Goal: Information Seeking & Learning: Learn about a topic

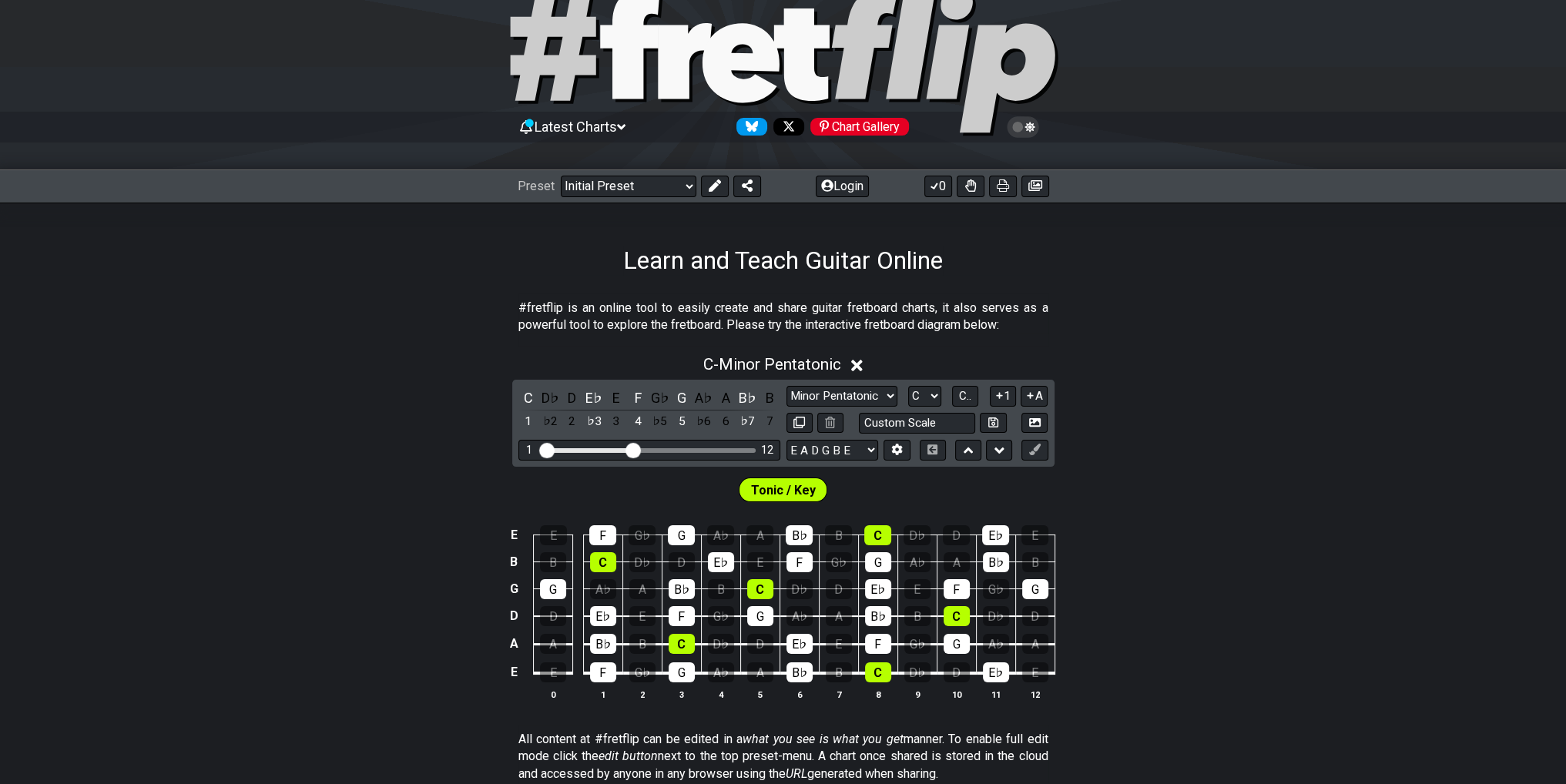
scroll to position [154, 0]
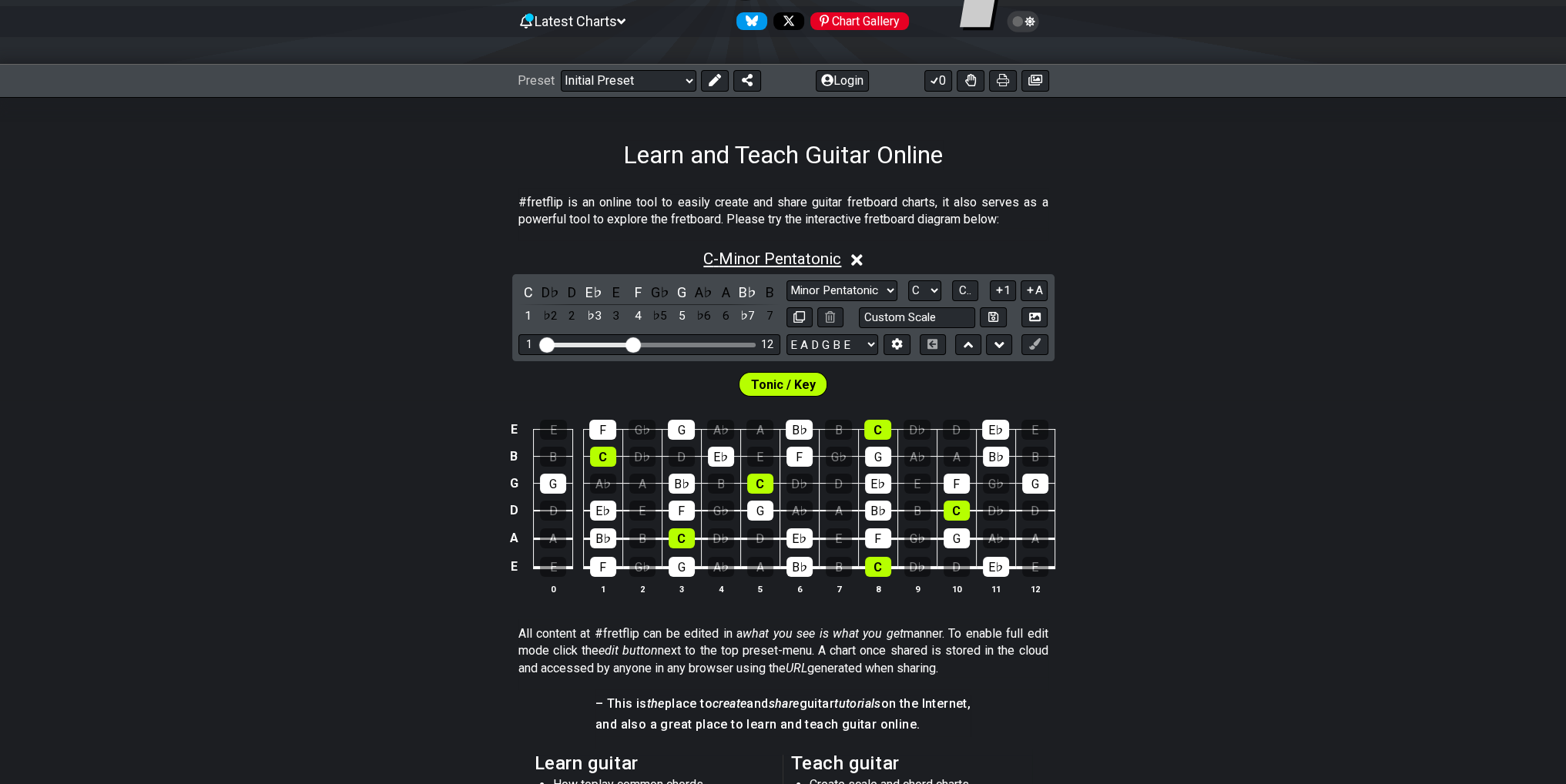
click at [799, 264] on span "C - Minor Pentatonic" at bounding box center [772, 258] width 138 height 19
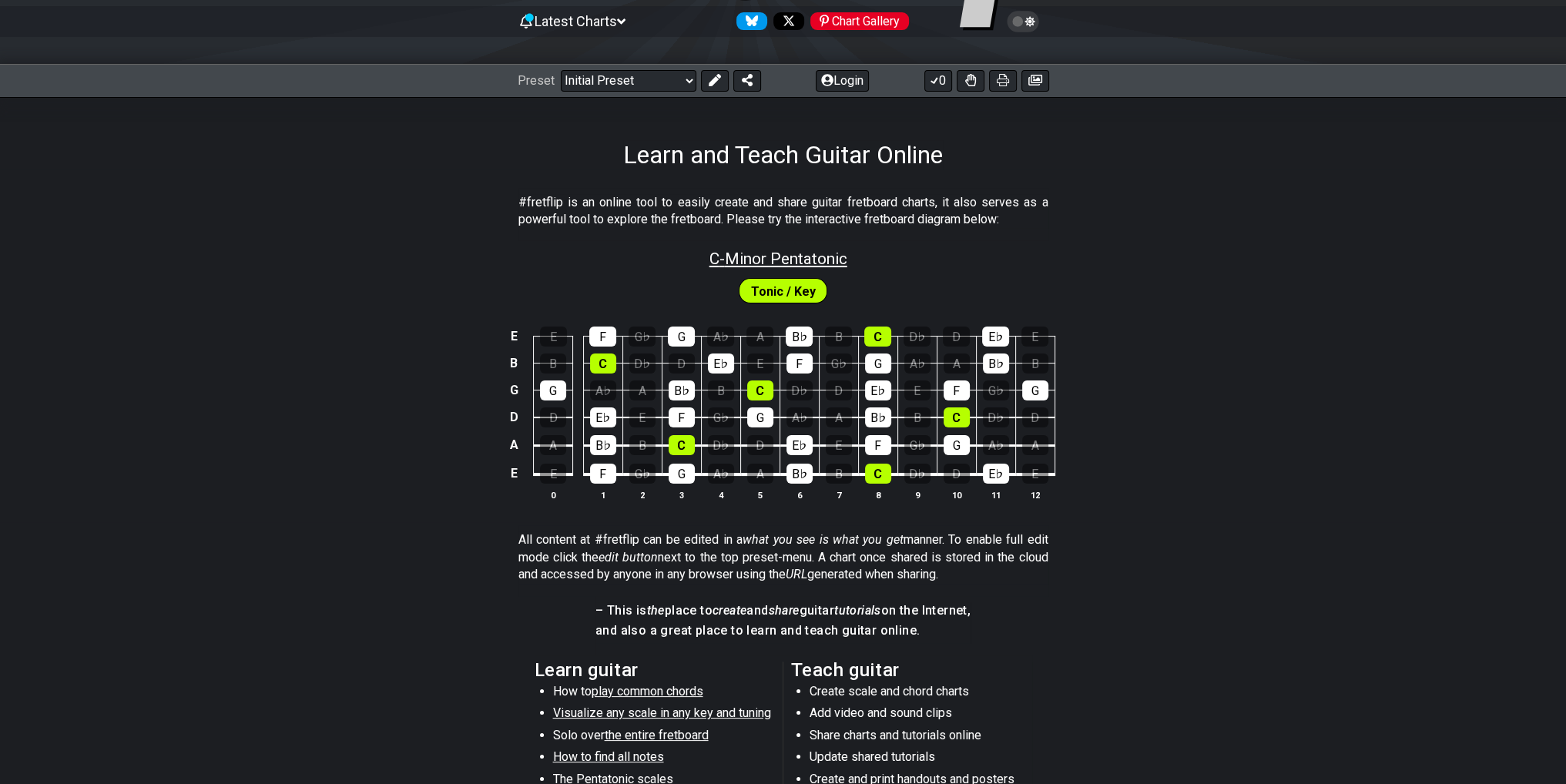
click at [779, 260] on span "C - Minor Pentatonic" at bounding box center [778, 258] width 138 height 19
select select "C"
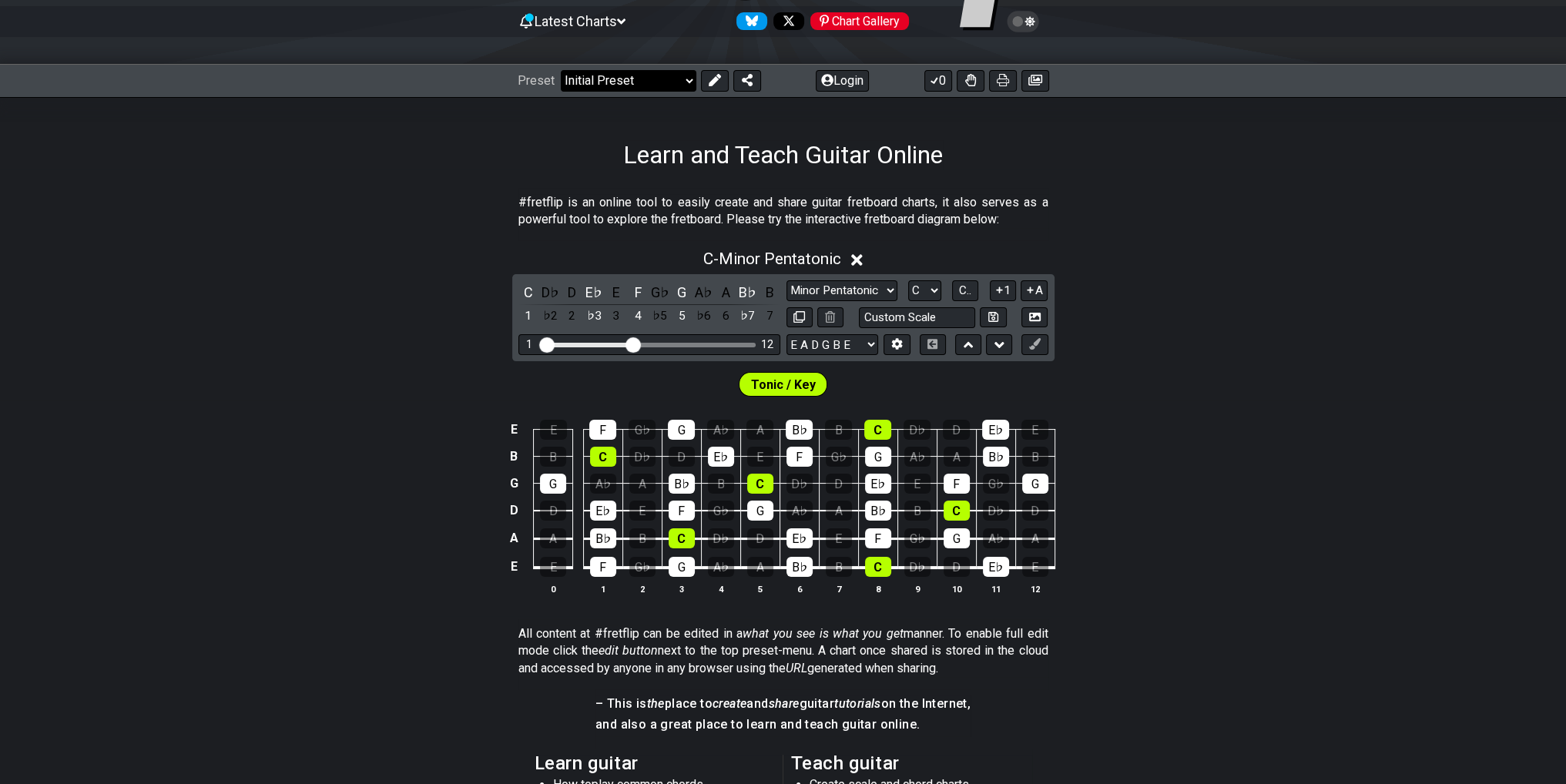
click at [647, 77] on select "Welcome to #fretflip! Initial Preset Custom Preset Minor Pentatonic Major Penta…" at bounding box center [629, 81] width 135 height 21
drag, startPoint x: 1175, startPoint y: 153, endPoint x: 982, endPoint y: 110, distance: 197.7
click at [1159, 150] on div "Learn and Teach Guitar Online" at bounding box center [783, 133] width 1566 height 73
drag, startPoint x: 635, startPoint y: 338, endPoint x: 809, endPoint y: 346, distance: 174.2
click at [759, 344] on input "Visible fret range" at bounding box center [650, 344] width 218 height 0
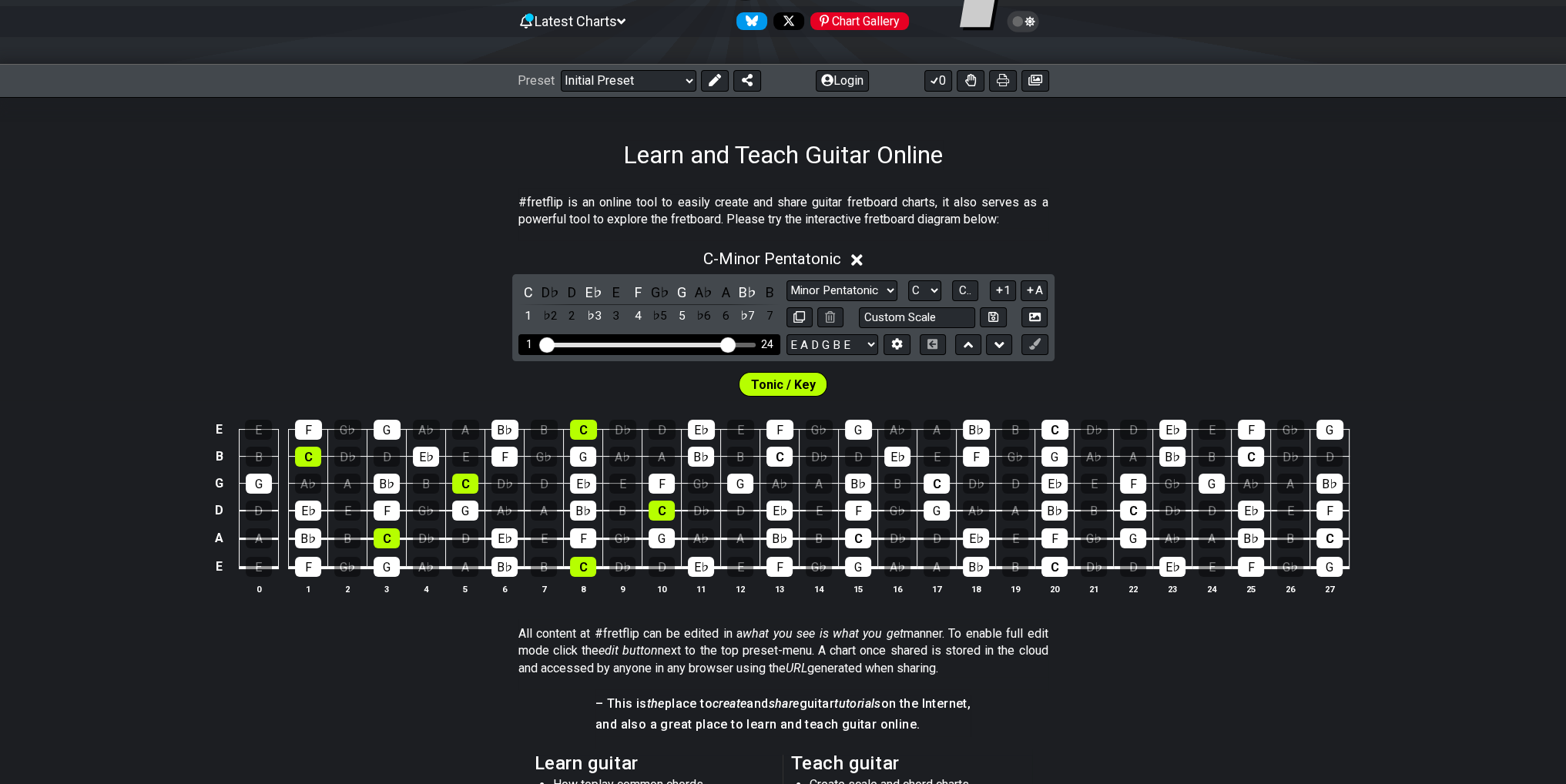
drag, startPoint x: 748, startPoint y: 342, endPoint x: 724, endPoint y: 347, distance: 24.5
click at [724, 344] on input "Visible fret range" at bounding box center [650, 344] width 218 height 0
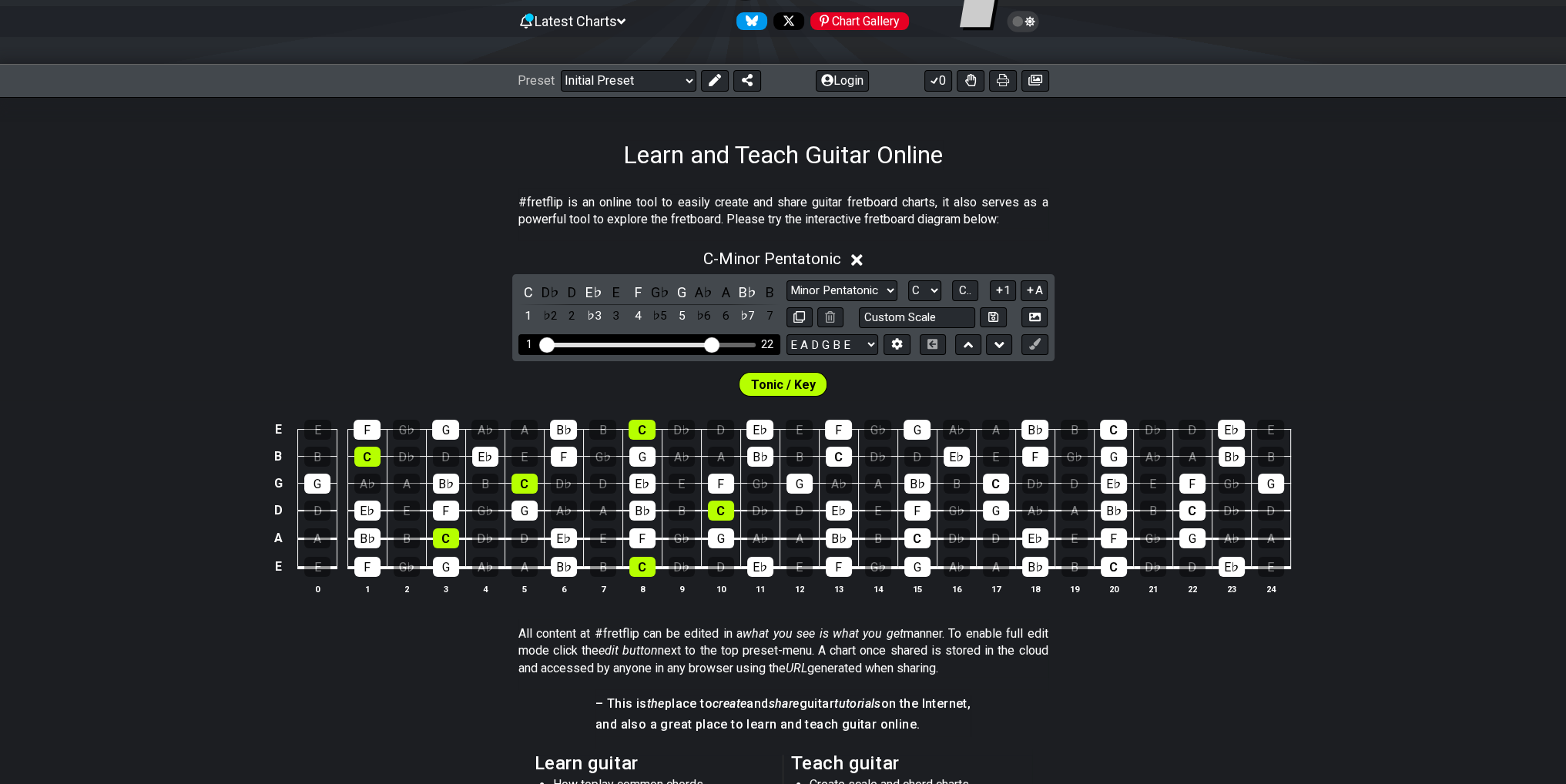
drag, startPoint x: 723, startPoint y: 344, endPoint x: 714, endPoint y: 346, distance: 9.2
click at [714, 344] on input "Visible fret range" at bounding box center [650, 344] width 218 height 0
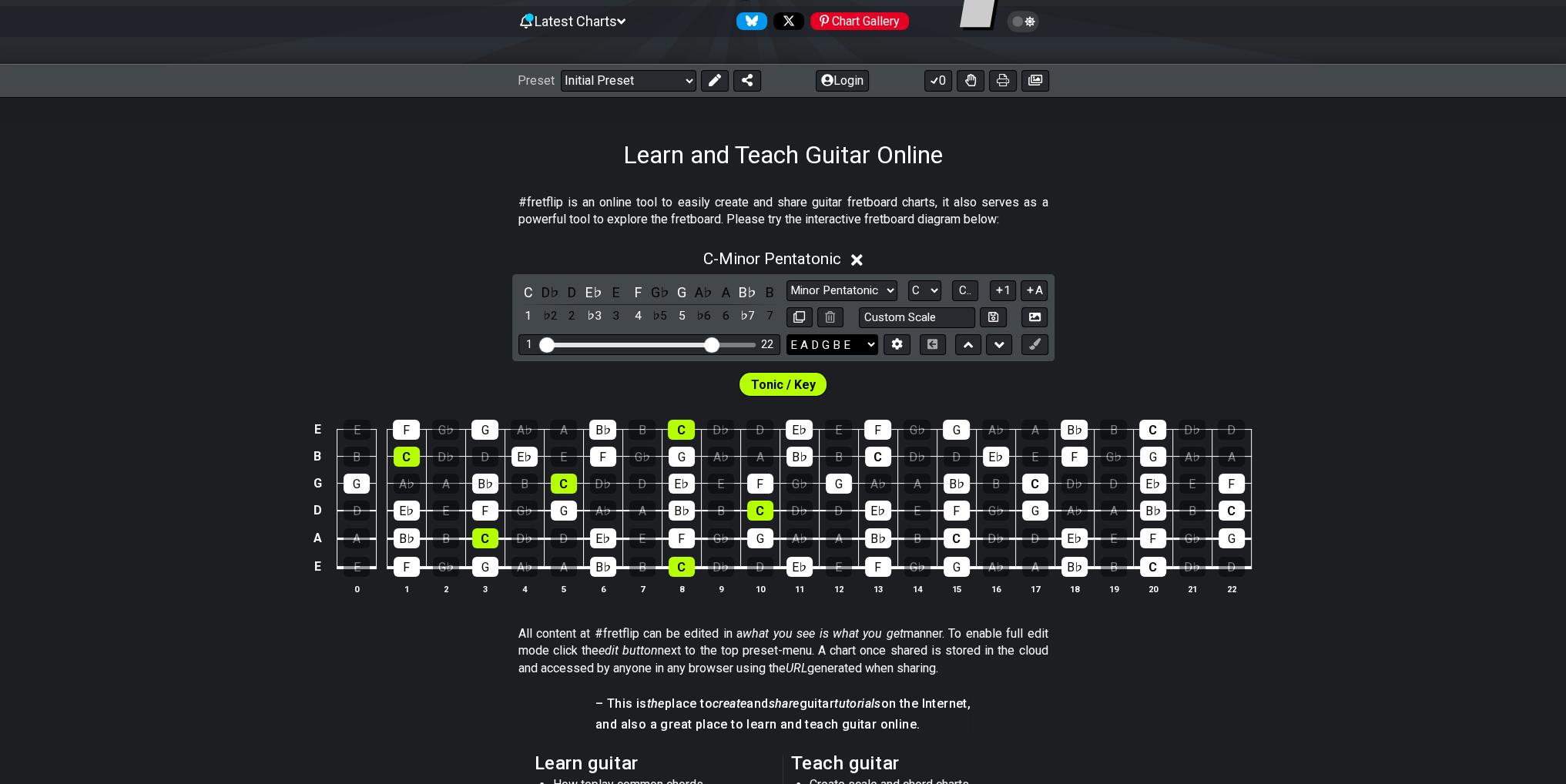
click at [814, 343] on select "E A D G B E E A D G B E E A D G B E B E A D F♯ B A D G C E A D A D G B E E♭ A♭ …" at bounding box center [832, 345] width 91 height 21
select select "D A D G B E"
click at [787, 334] on select "E A D G B E E A D G B E E A D G B E B E A D F♯ B A D G C E A D A D G B E E♭ A♭ …" at bounding box center [832, 345] width 91 height 21
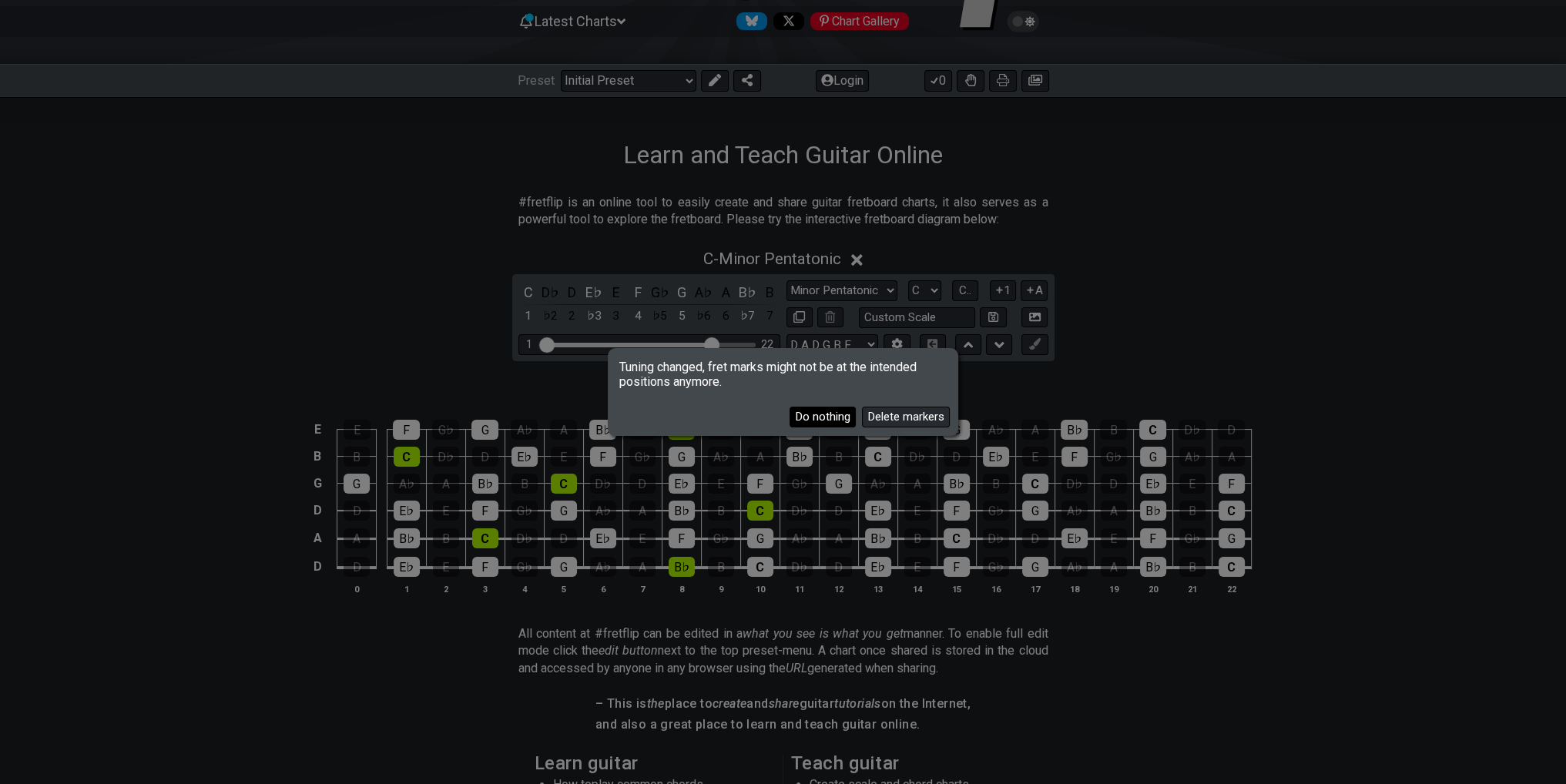
click at [823, 415] on button "Do nothing" at bounding box center [823, 417] width 66 height 21
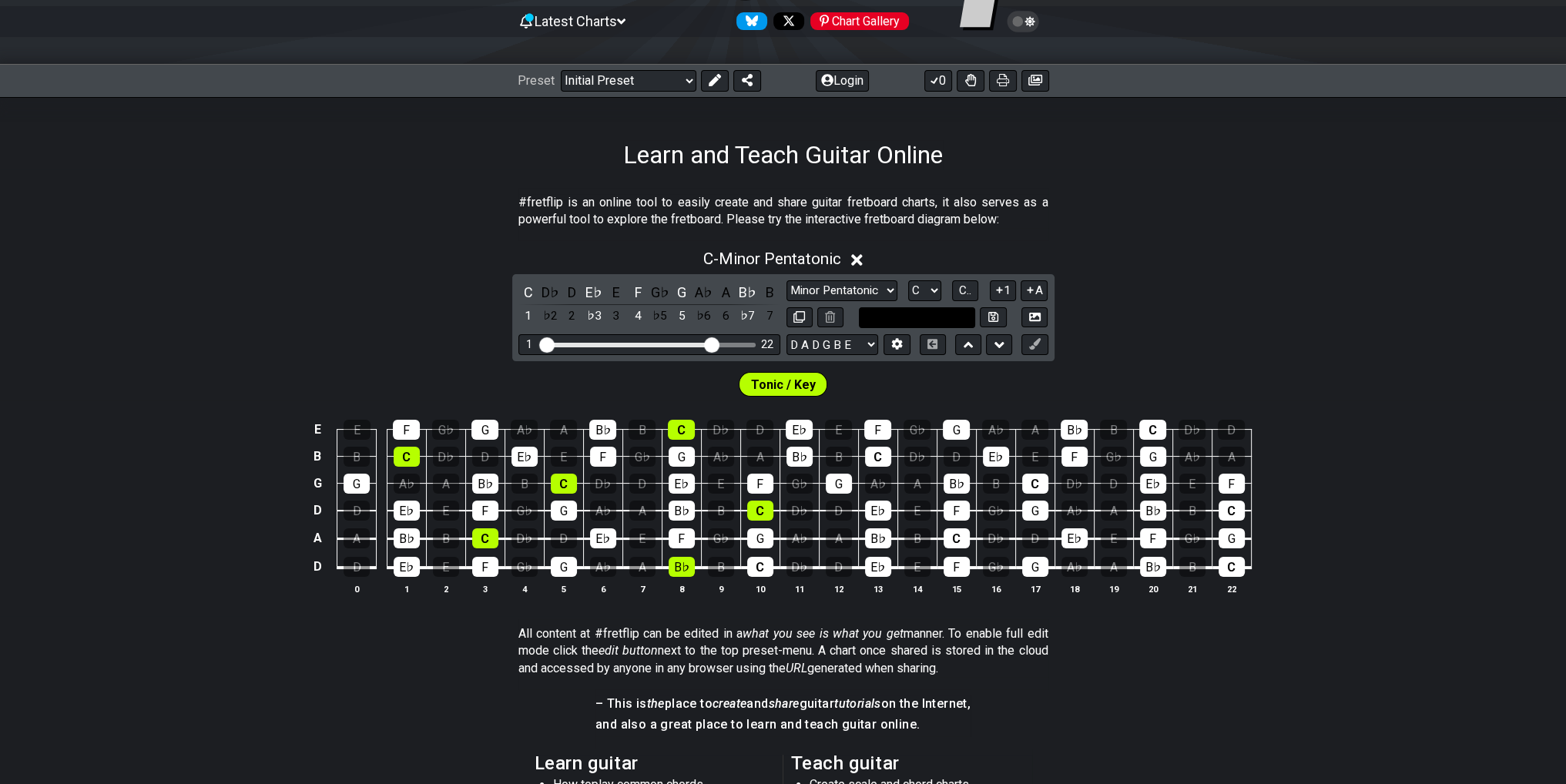
click at [928, 315] on input "text" at bounding box center [918, 318] width 117 height 21
type input "Custom Scale"
click at [843, 295] on select "Minor Pentatonic Click to edit Minor Pentatonic Major Pentatonic Minor Blues Ma…" at bounding box center [842, 291] width 111 height 21
click at [787, 280] on select "Minor Pentatonic Click to edit Minor Pentatonic Major Pentatonic Minor Blues Ma…" at bounding box center [842, 291] width 111 height 21
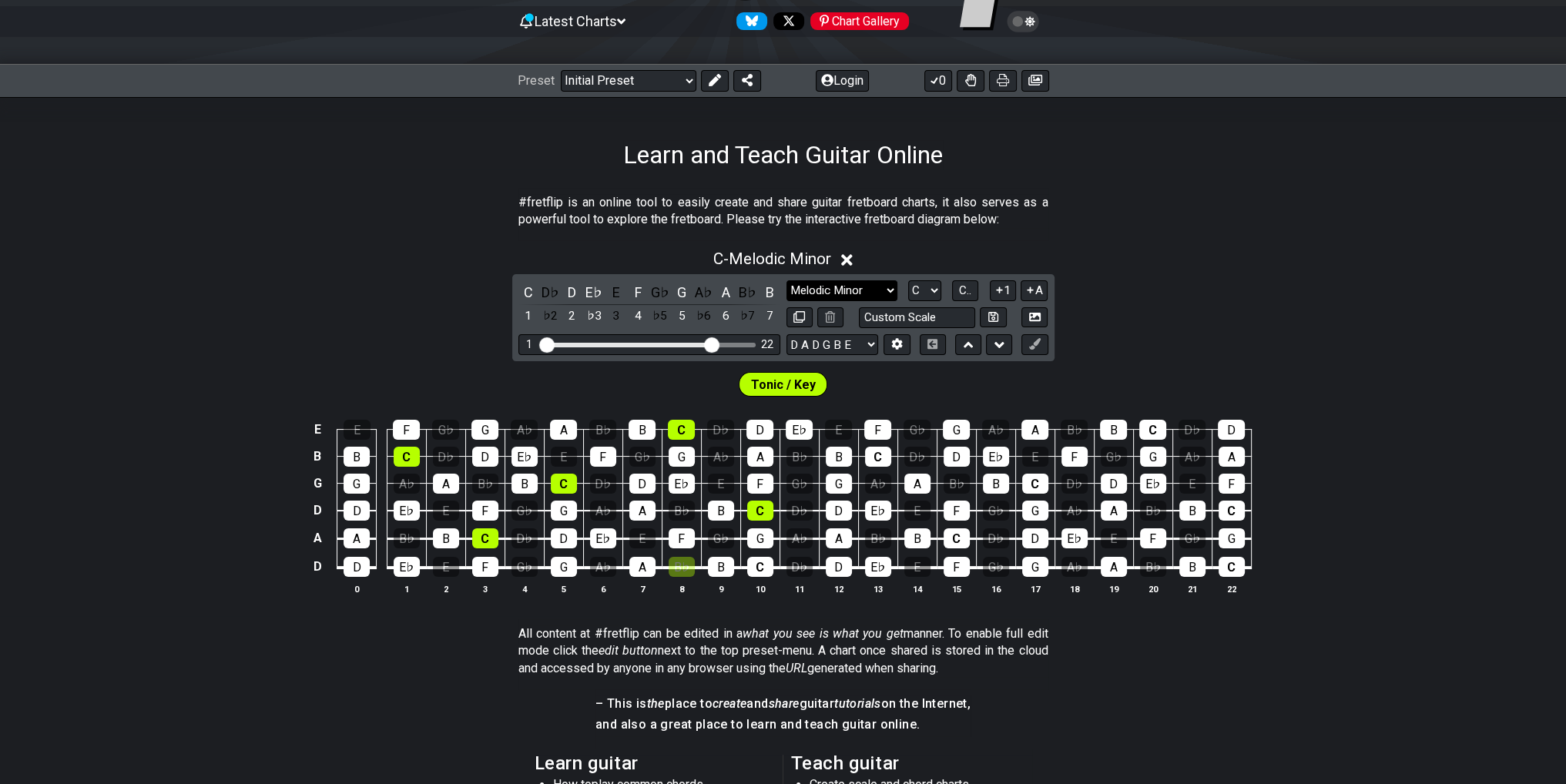
click at [863, 292] on select "Minor Pentatonic Click to edit Minor Pentatonic Major Pentatonic Minor Blues Ma…" at bounding box center [842, 291] width 111 height 21
select select "Minor / Aeolian"
click at [787, 280] on select "Minor Pentatonic Click to edit Minor Pentatonic Major Pentatonic Minor Blues Ma…" at bounding box center [842, 291] width 111 height 21
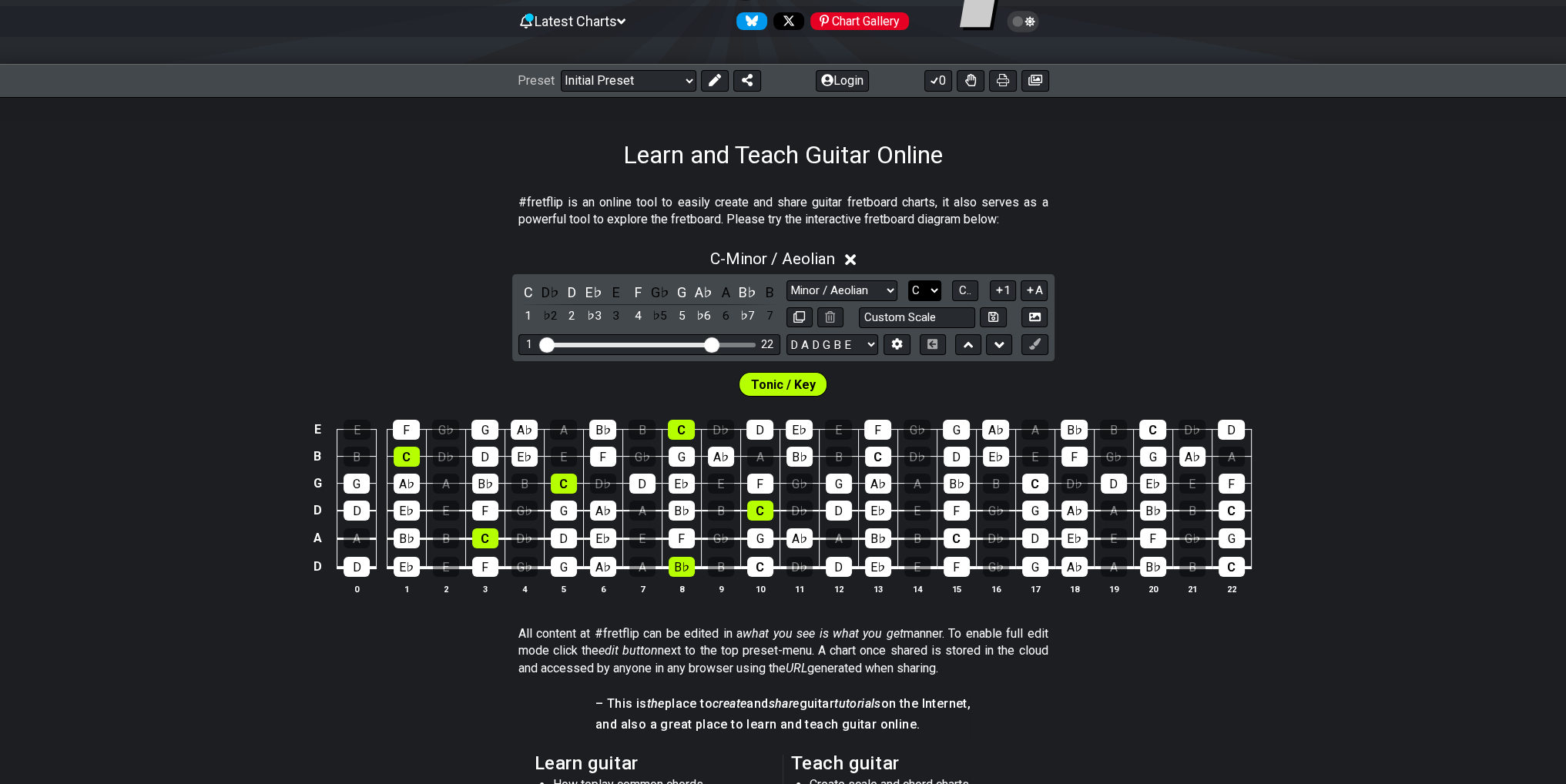
click at [918, 289] on select "A♭ A A♯ B♭ B C C♯ D♭ D D♯ E♭ E F F♯ G♭ G G♯" at bounding box center [924, 291] width 33 height 21
select select "E"
click at [908, 280] on select "A♭ A A♯ B♭ B C C♯ D♭ D D♯ E♭ E F F♯ G♭ G G♯" at bounding box center [924, 291] width 33 height 21
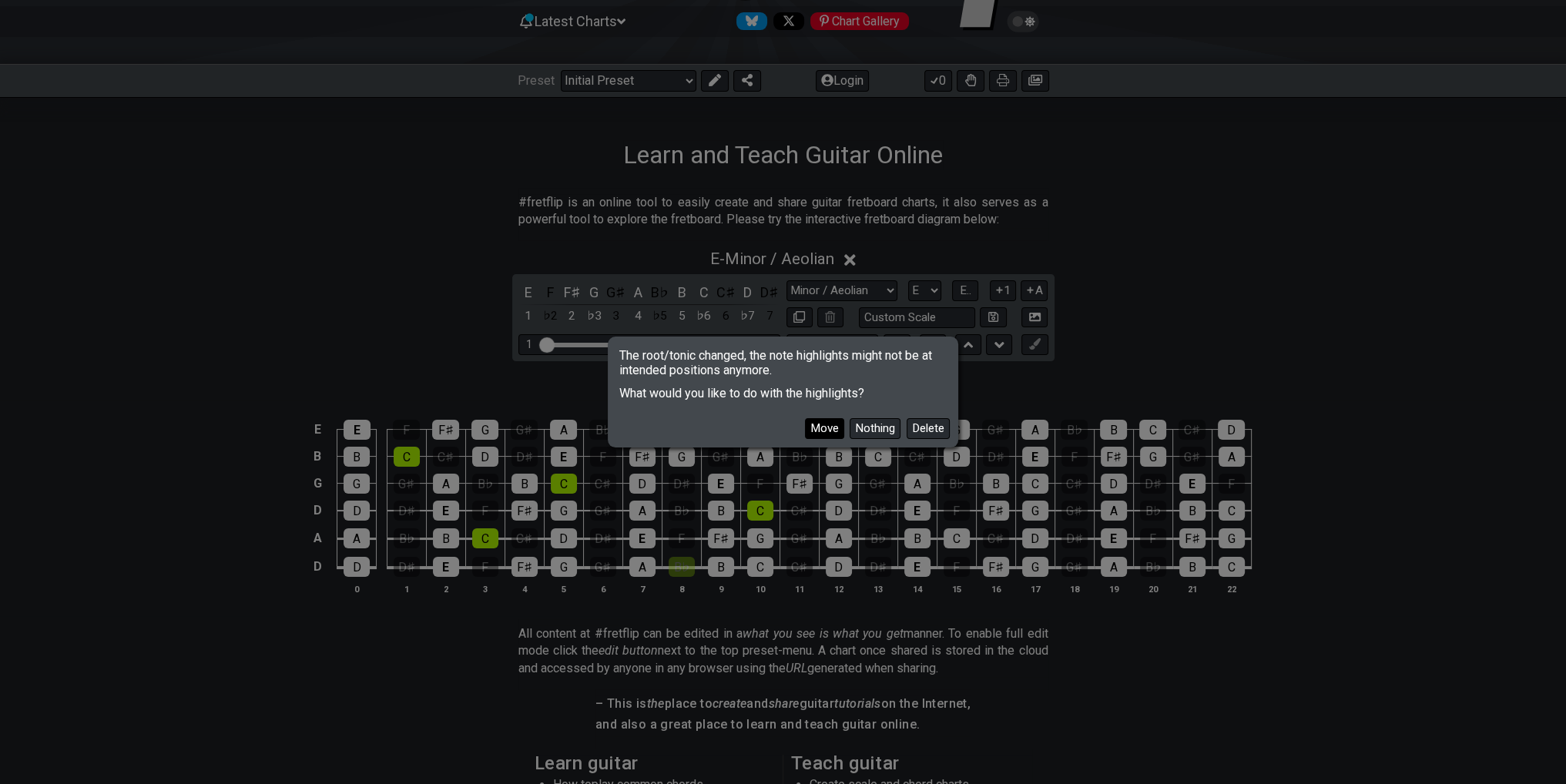
click at [820, 432] on button "Move" at bounding box center [825, 429] width 39 height 21
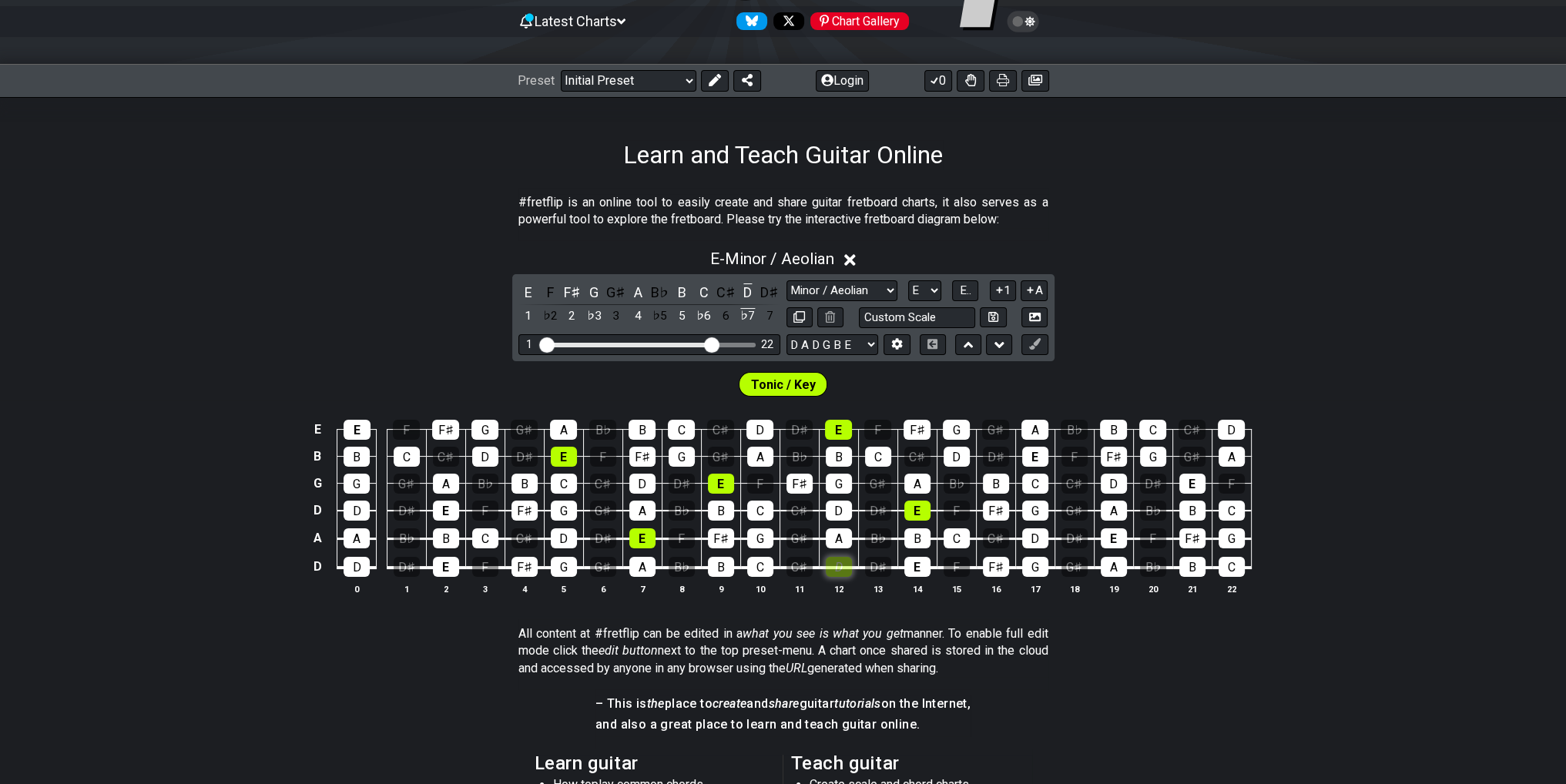
click at [841, 573] on div "D" at bounding box center [839, 566] width 26 height 20
click at [916, 573] on div "E" at bounding box center [918, 566] width 26 height 20
click at [850, 559] on div "D" at bounding box center [839, 566] width 26 height 20
click at [845, 570] on div "D" at bounding box center [839, 566] width 26 height 20
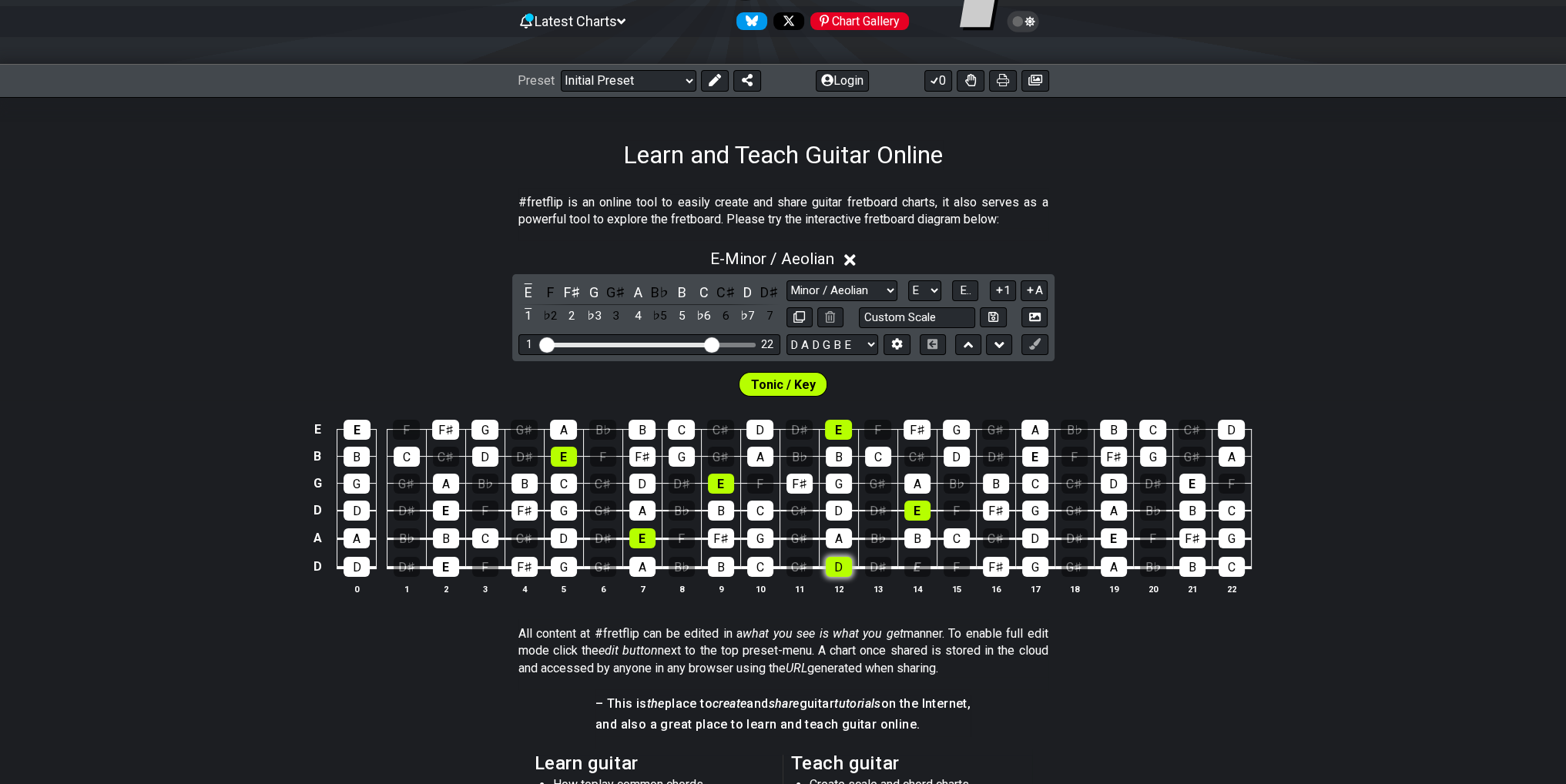
click at [845, 570] on div "D" at bounding box center [839, 566] width 26 height 20
click at [939, 290] on select "A♭ A A♯ B♭ B C C♯ D♭ D D♯ E♭ E F F♯ G♭ G G♯" at bounding box center [924, 291] width 33 height 21
click at [970, 287] on span "E.." at bounding box center [966, 290] width 11 height 14
click at [967, 287] on span "1..7" at bounding box center [965, 290] width 19 height 14
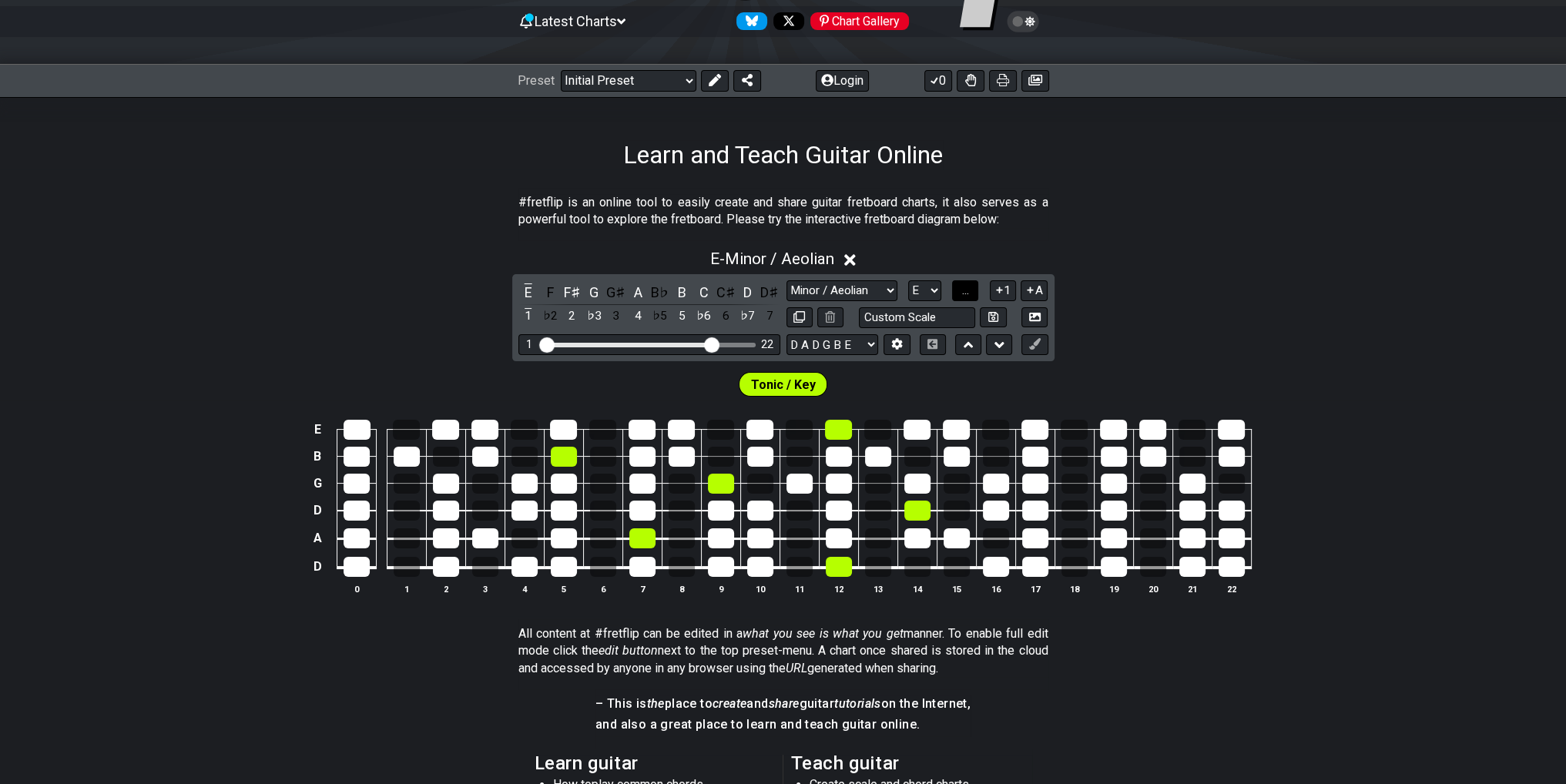
click at [967, 287] on span "..." at bounding box center [965, 290] width 7 height 14
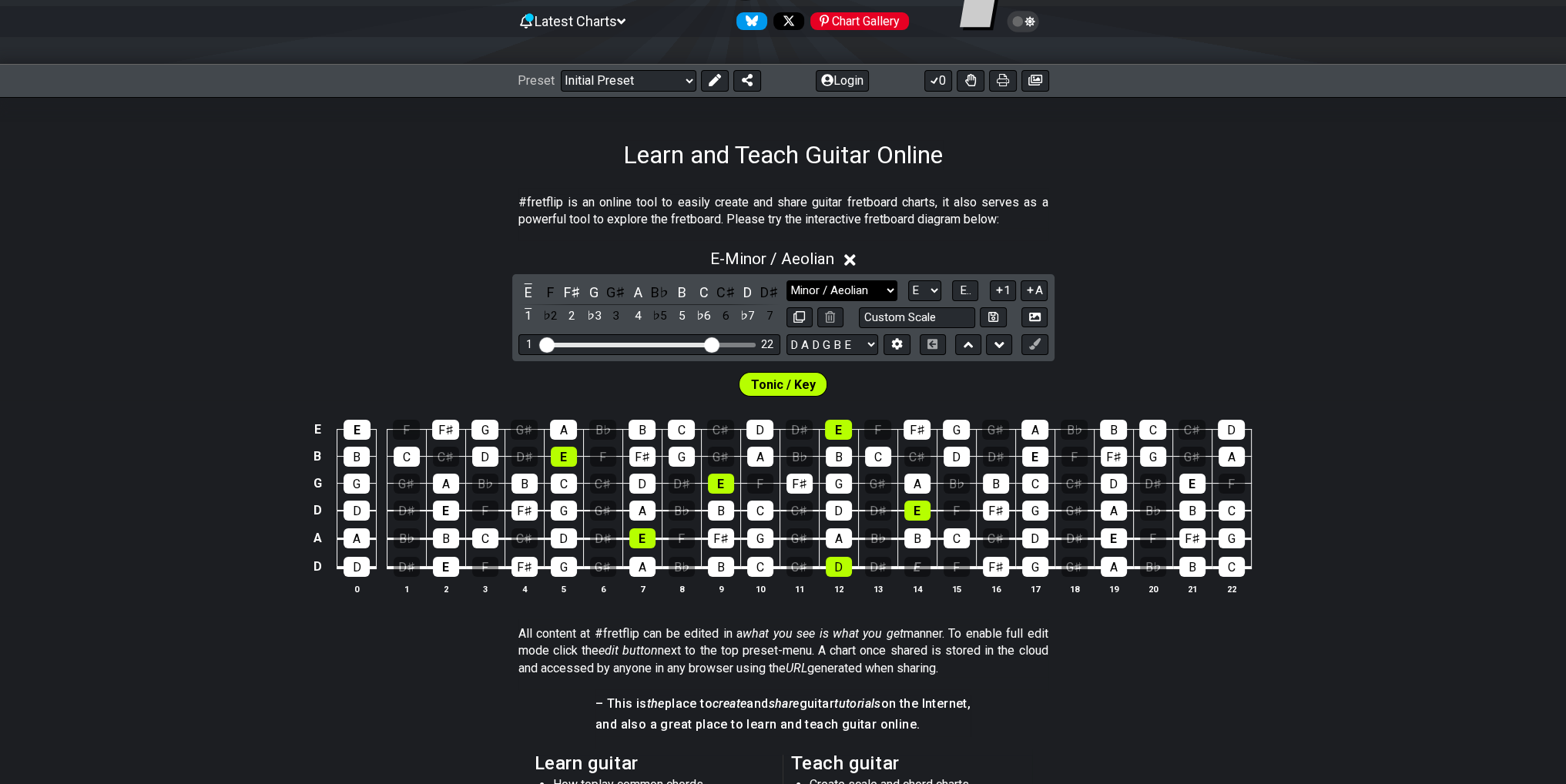
click at [883, 284] on select "Minor Pentatonic Click to edit Minor Pentatonic Major Pentatonic Minor Blues Ma…" at bounding box center [842, 291] width 111 height 21
select select "Dorian"
click at [787, 280] on select "Minor Pentatonic Click to edit Minor Pentatonic Major Pentatonic Minor Blues Ma…" at bounding box center [842, 291] width 111 height 21
